Goal: Understand process/instructions: Learn how to perform a task or action

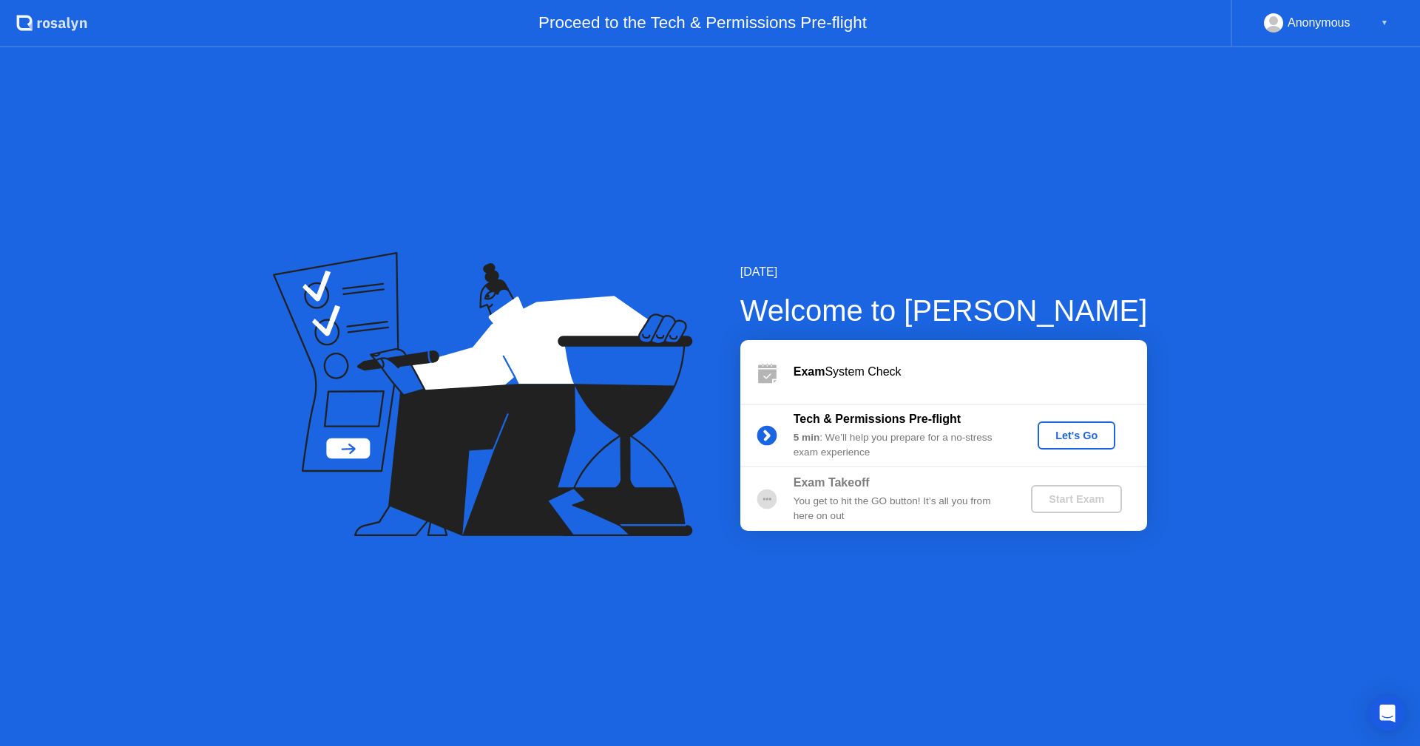
click at [1074, 433] on div "Let's Go" at bounding box center [1077, 436] width 66 height 12
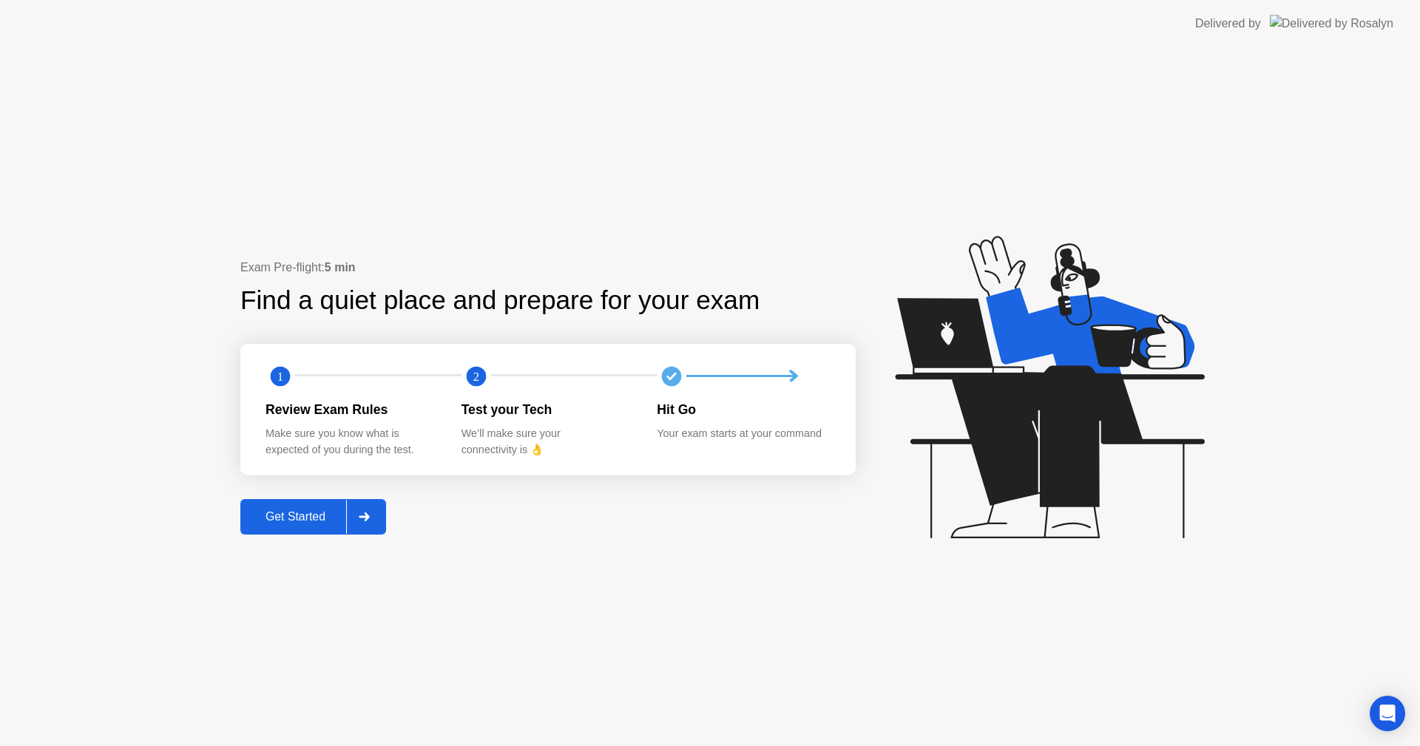
click at [324, 513] on div "Get Started" at bounding box center [295, 516] width 101 height 13
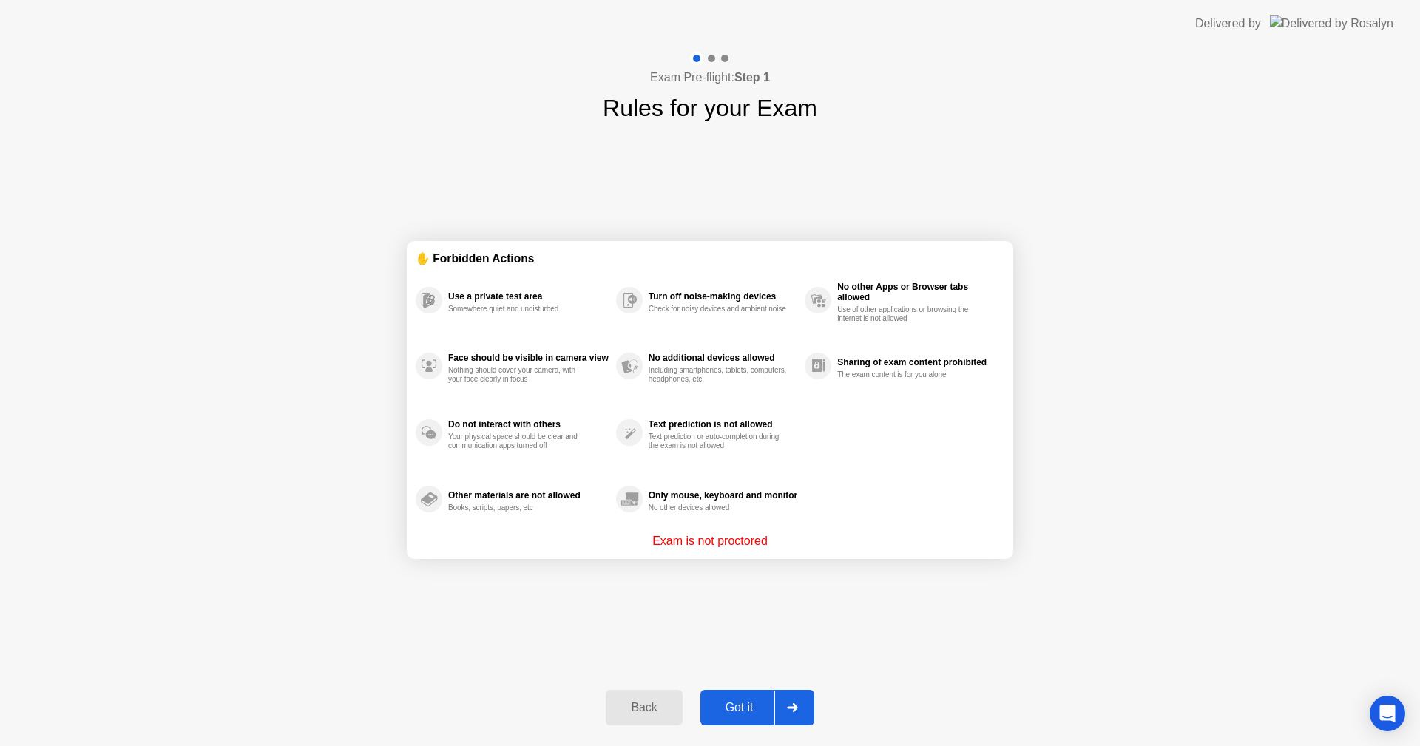
click at [752, 704] on div "Got it" at bounding box center [740, 707] width 70 height 13
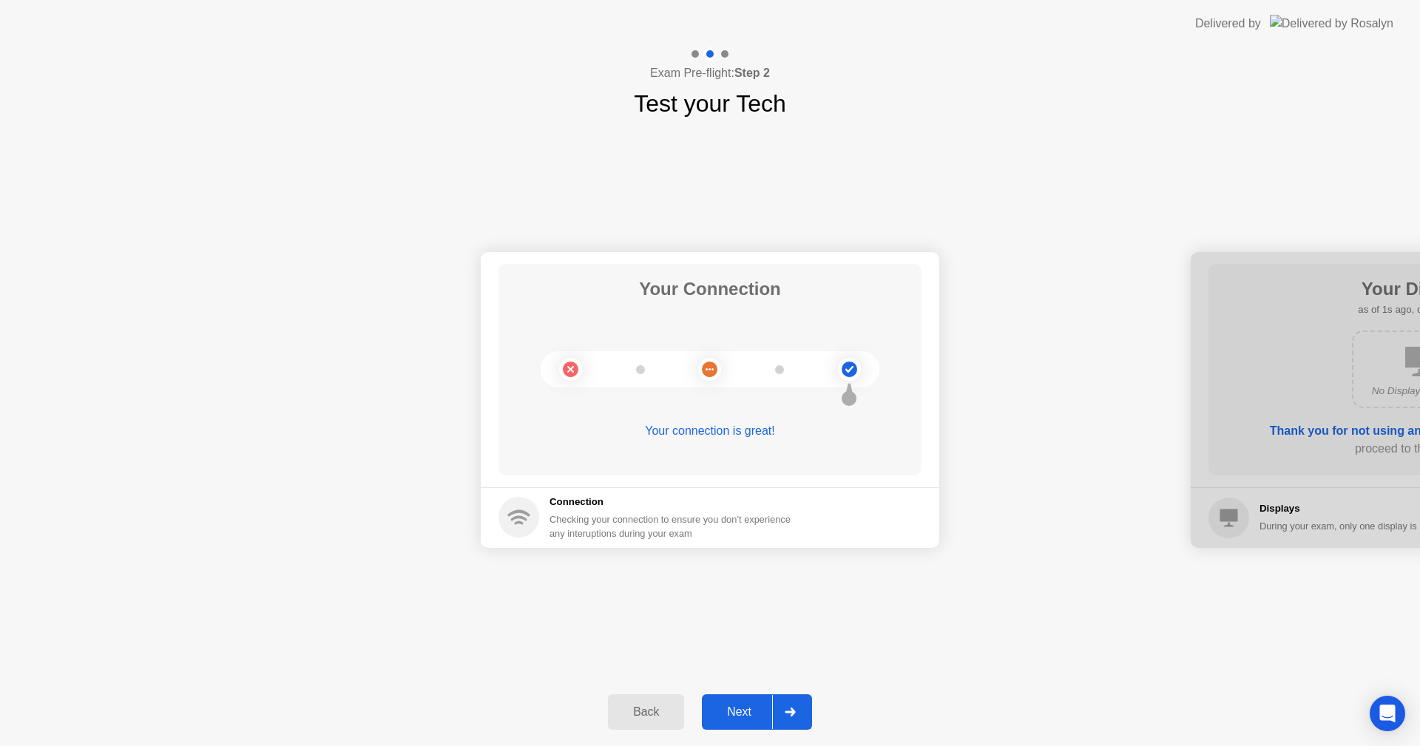
click at [752, 706] on div "Next" at bounding box center [739, 712] width 66 height 13
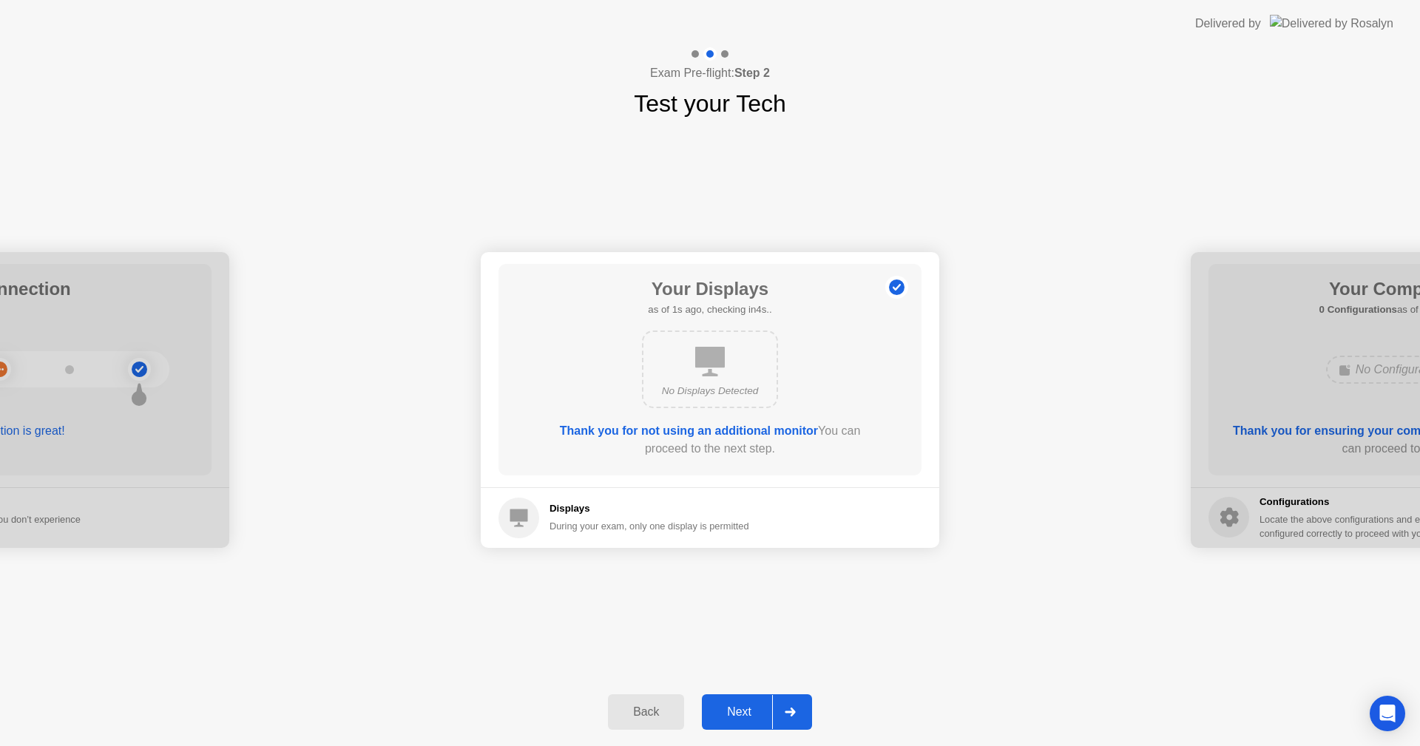
click at [752, 706] on div "Next" at bounding box center [739, 712] width 66 height 13
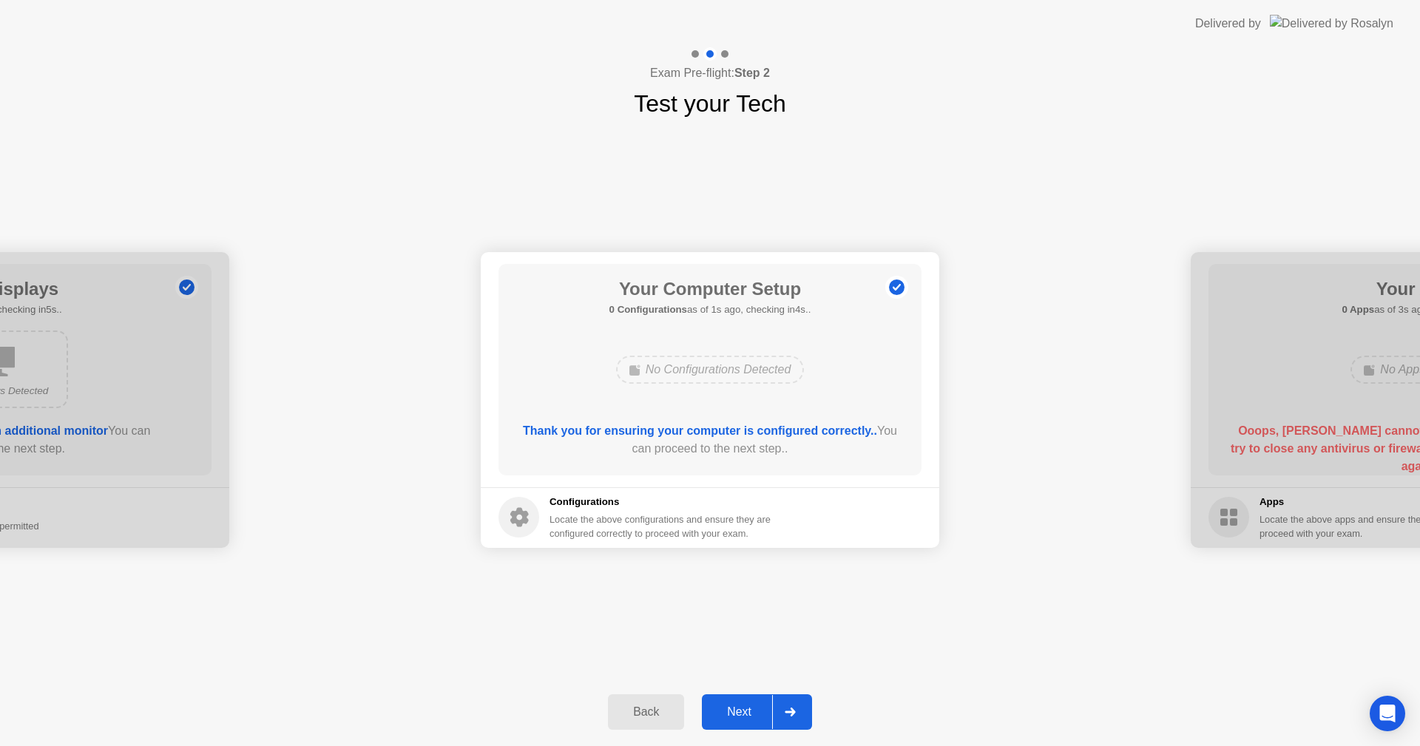
click at [752, 706] on div "Next" at bounding box center [739, 712] width 66 height 13
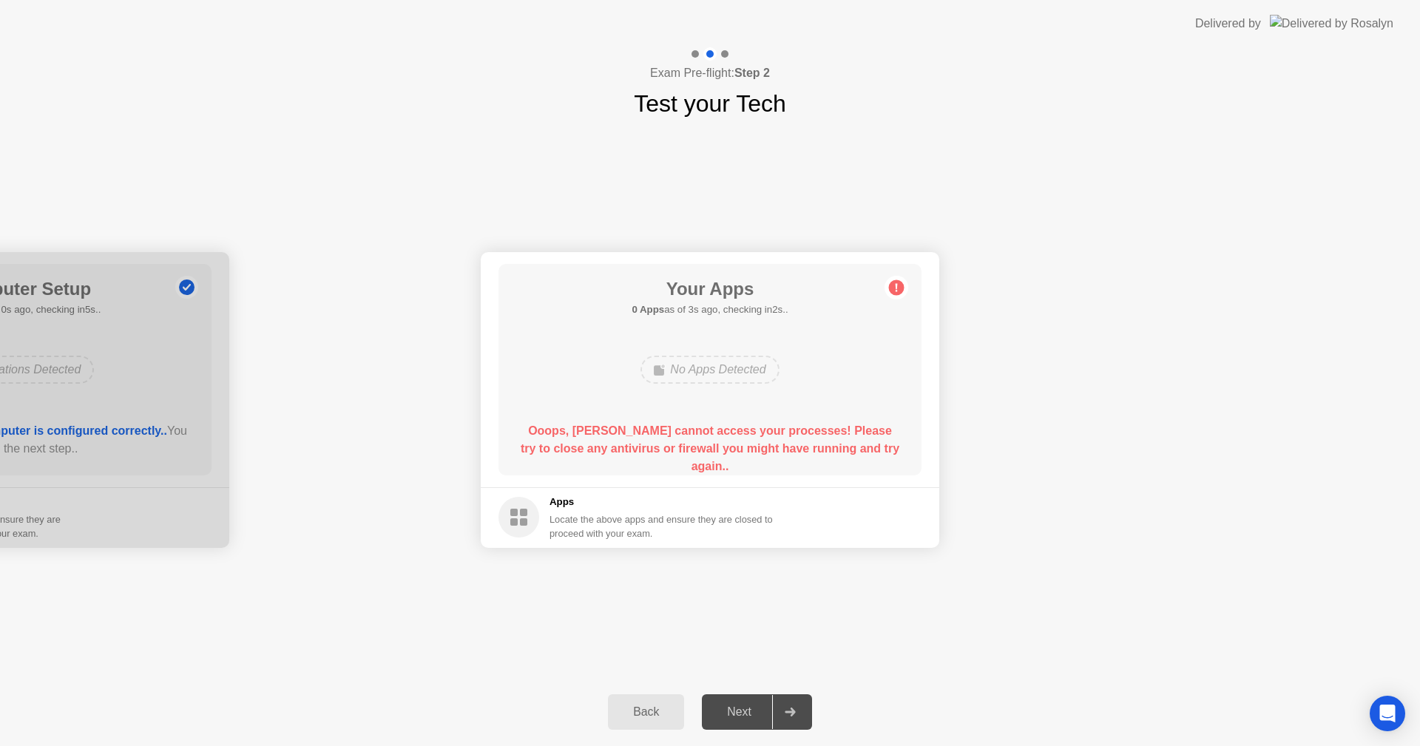
drag, startPoint x: 1380, startPoint y: 323, endPoint x: 1318, endPoint y: 358, distance: 71.6
click at [1139, 650] on div "Your Connection Your connection is great! Connection Checking your connection t…" at bounding box center [710, 399] width 1420 height 557
click at [1060, 696] on div "Back Next" at bounding box center [710, 712] width 1420 height 68
